Goal: Navigation & Orientation: Find specific page/section

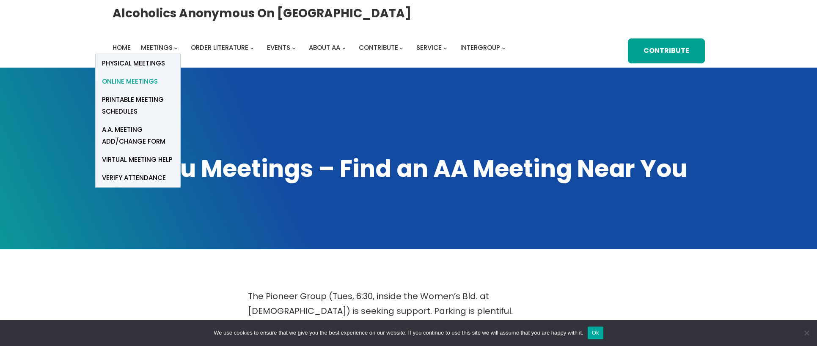
click at [147, 80] on span "Online Meetings" at bounding box center [130, 82] width 56 height 12
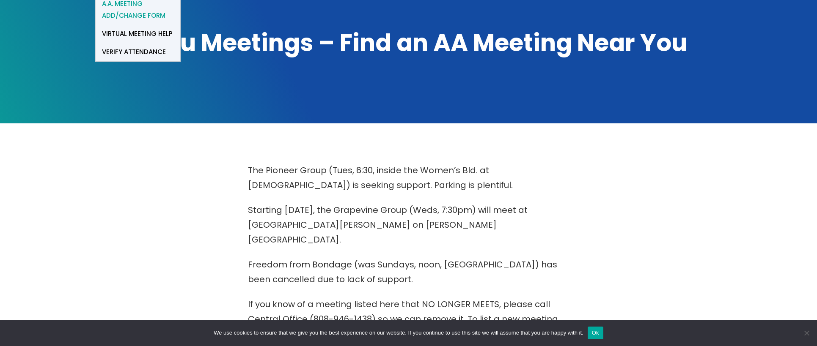
scroll to position [179, 0]
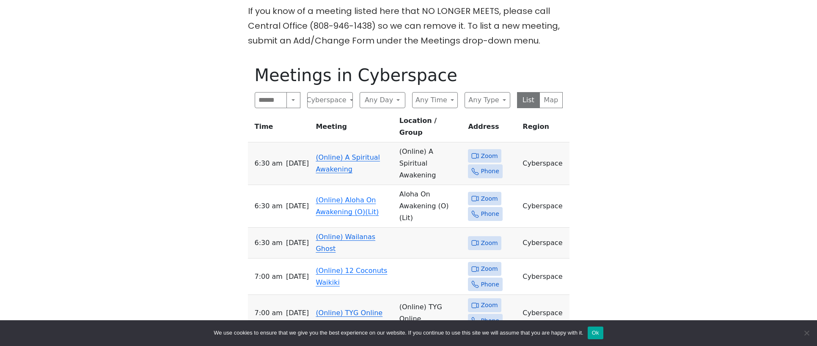
scroll to position [426, 0]
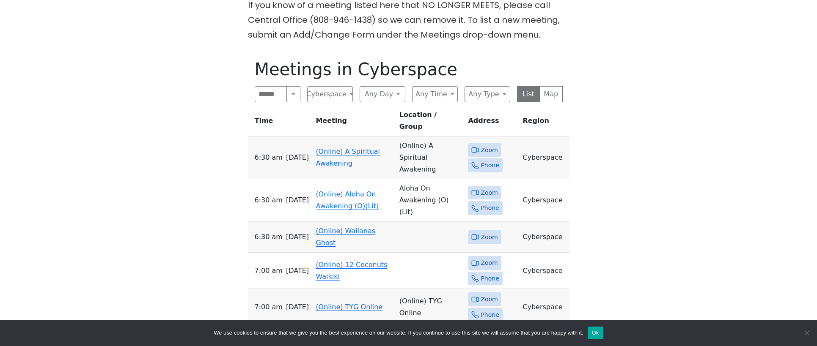
click at [325, 148] on link "(Online) A Spiritual Awakening" at bounding box center [348, 158] width 64 height 20
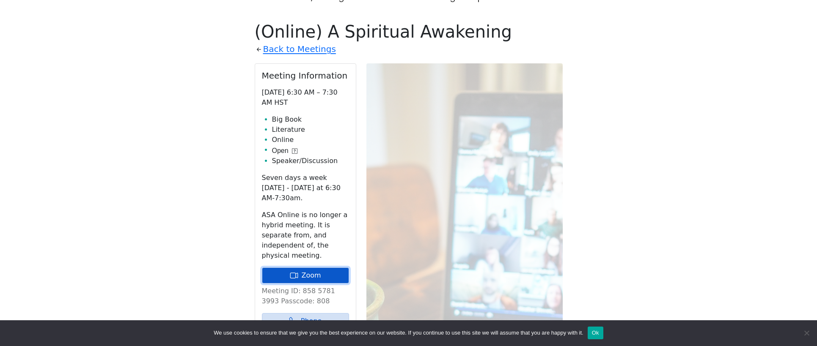
click at [309, 268] on link "Zoom" at bounding box center [305, 276] width 87 height 16
